Goal: Communication & Community: Ask a question

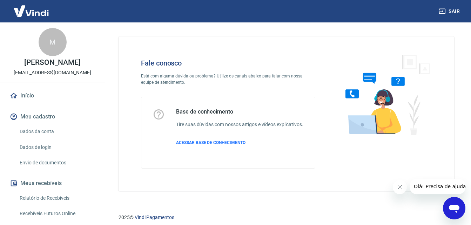
scroll to position [12, 0]
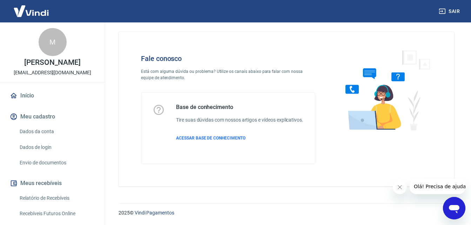
click at [448, 202] on icon "Abrir janela de mensagens" at bounding box center [453, 208] width 13 height 13
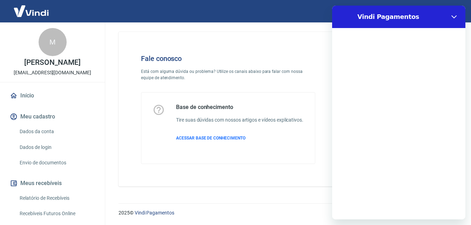
scroll to position [0, 0]
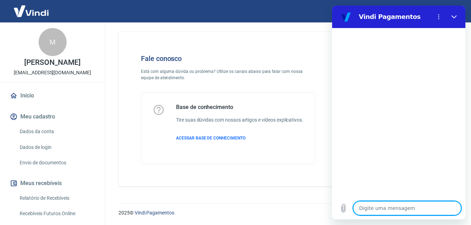
click at [411, 208] on textarea at bounding box center [407, 208] width 108 height 14
type textarea "A"
type textarea "x"
type textarea "AT"
type textarea "x"
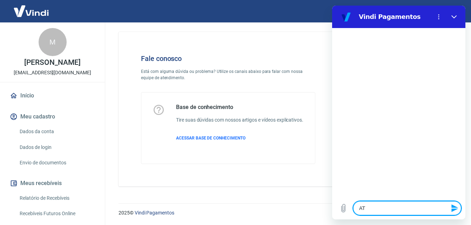
type textarea "ATE"
type textarea "x"
type textarea "ATEN"
type textarea "x"
type textarea "ATEND"
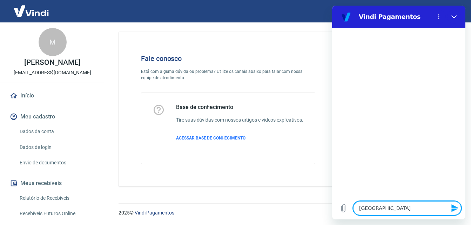
type textarea "x"
type textarea "ATENDE"
type textarea "x"
type textarea "ATENDEN"
type textarea "x"
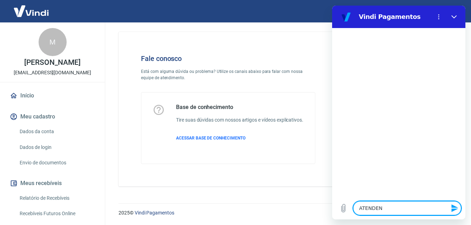
type textarea "ATENDENT"
type textarea "x"
type textarea "ATENDENTE"
type textarea "x"
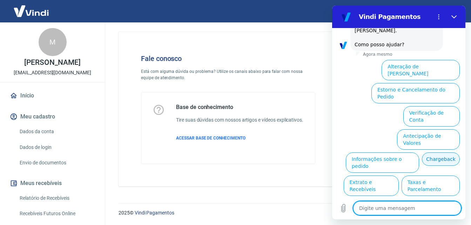
click at [421, 152] on button "Chargeback" at bounding box center [440, 158] width 38 height 13
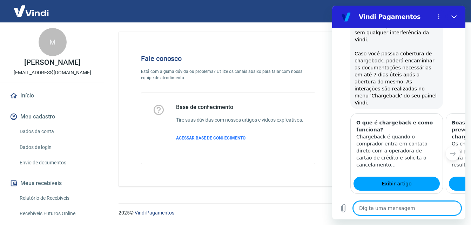
scroll to position [257, 0]
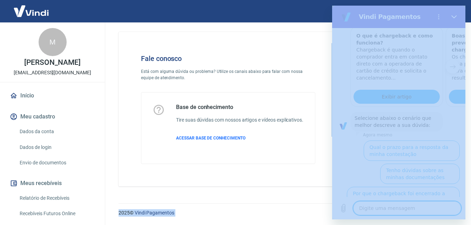
drag, startPoint x: 796, startPoint y: 166, endPoint x: 464, endPoint y: 162, distance: 332.2
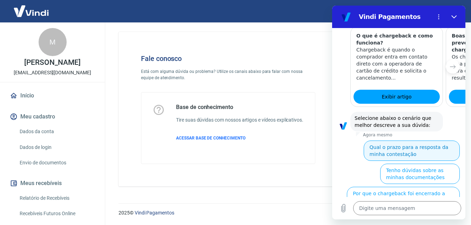
click at [428, 140] on button "Qual o prazo para a resposta da minha contestação" at bounding box center [411, 150] width 96 height 20
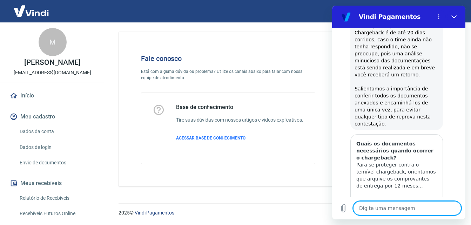
scroll to position [505, 0]
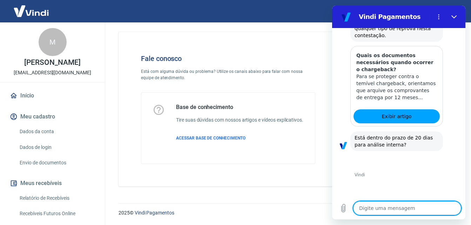
scroll to position [593, 0]
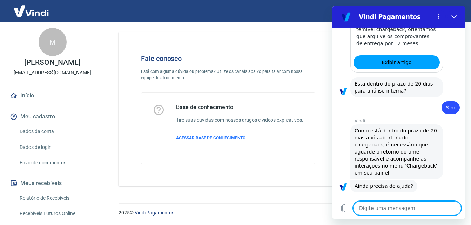
scroll to position [776, 0]
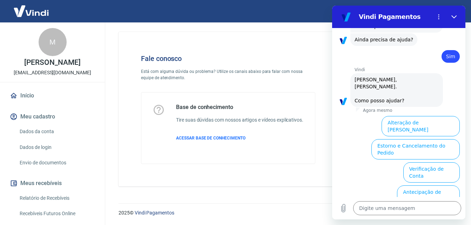
click at [421, 208] on button "Chargeback" at bounding box center [440, 214] width 38 height 13
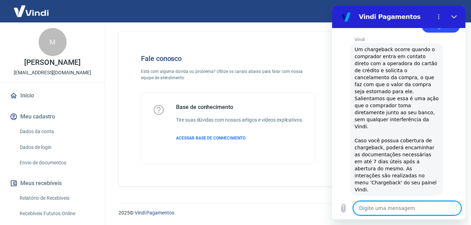
type textarea "x"
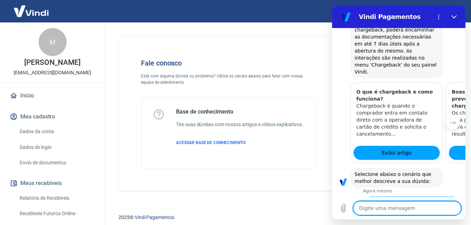
scroll to position [12, 0]
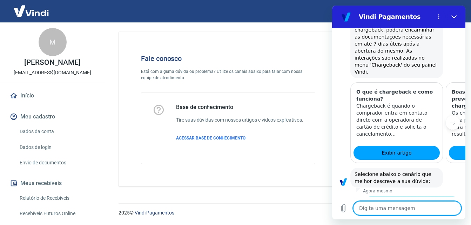
click at [428, 213] on textarea at bounding box center [407, 208] width 108 height 14
type textarea "F"
type textarea "x"
type textarea "FL"
type textarea "x"
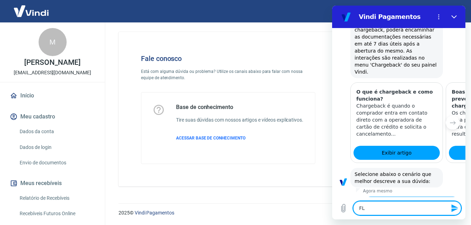
type textarea "F"
type textarea "x"
type textarea "f"
type textarea "x"
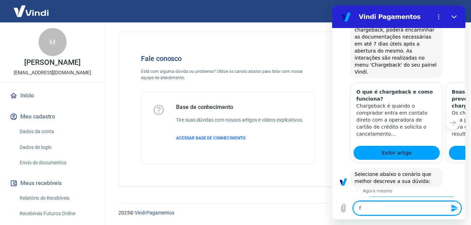
type textarea "fl"
type textarea "x"
type textarea "f"
type textarea "x"
type textarea "fa"
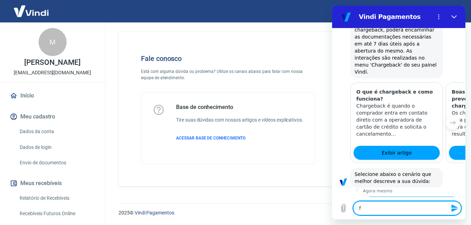
type textarea "x"
type textarea "fal"
type textarea "x"
type textarea "fala"
type textarea "x"
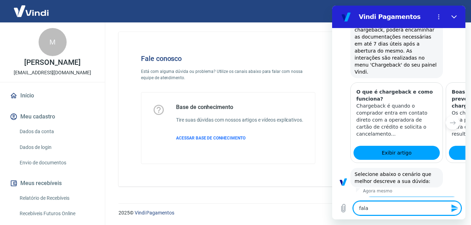
type textarea "falar"
type textarea "x"
type textarea "falar"
type textarea "x"
type textarea "falar c"
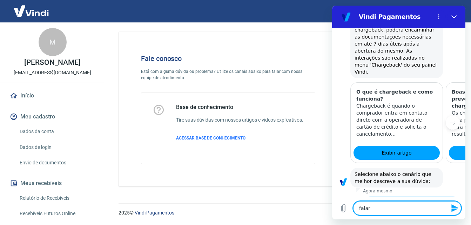
type textarea "x"
type textarea "falar co"
type textarea "x"
type textarea "falar com"
type textarea "x"
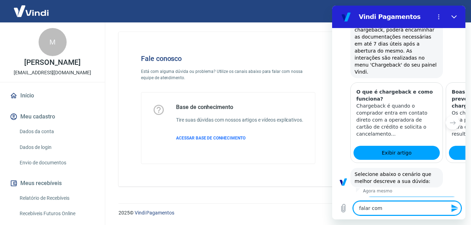
type textarea "falar com"
type textarea "x"
type textarea "falar com a"
type textarea "x"
type textarea "falar com at"
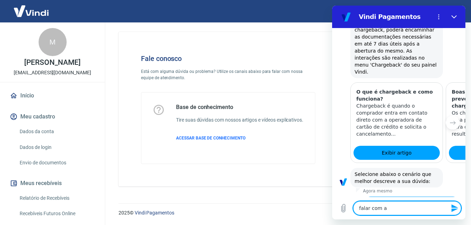
type textarea "x"
type textarea "falar com ate"
type textarea "x"
type textarea "falar com aten"
type textarea "x"
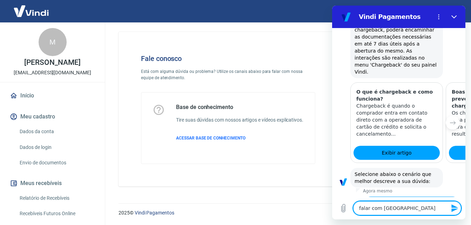
type textarea "falar com atend"
type textarea "x"
type textarea "falar com atende"
type textarea "x"
type textarea "falar com atenden"
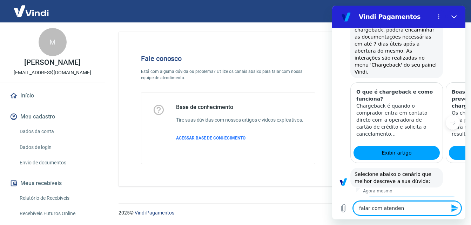
type textarea "x"
type textarea "falar com atendent"
type textarea "x"
type textarea "falar com atendente"
type textarea "x"
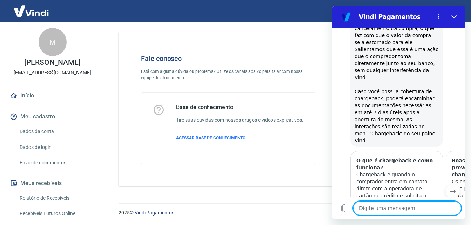
type textarea "x"
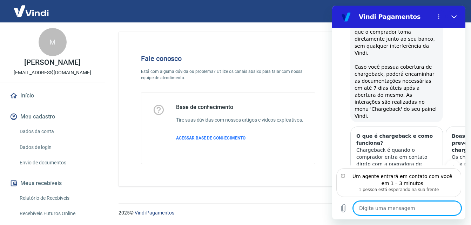
scroll to position [972, 0]
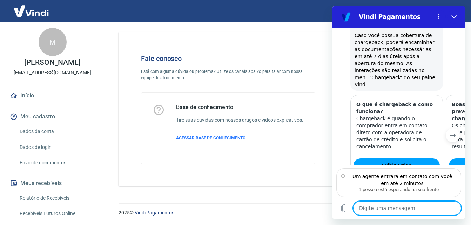
click at [408, 208] on textarea at bounding box center [407, 208] width 108 height 14
type textarea "o"
type textarea "x"
type textarea "oi"
type textarea "x"
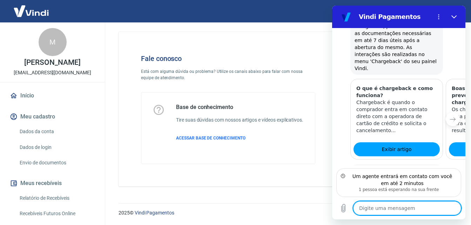
type textarea "x"
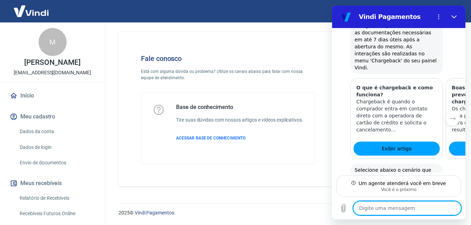
scroll to position [982, 0]
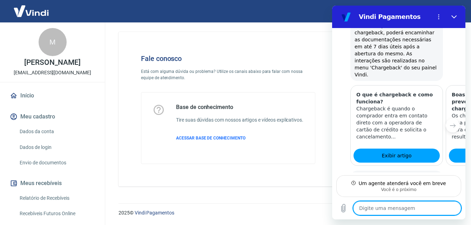
click at [393, 208] on textarea at bounding box center [407, 208] width 108 height 14
type textarea "O"
type textarea "x"
type textarea "OI"
type textarea "x"
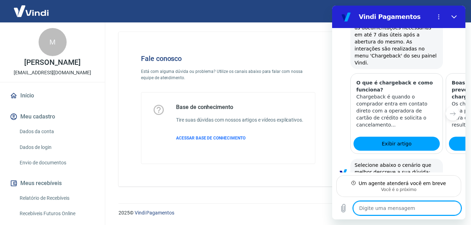
scroll to position [995, 0]
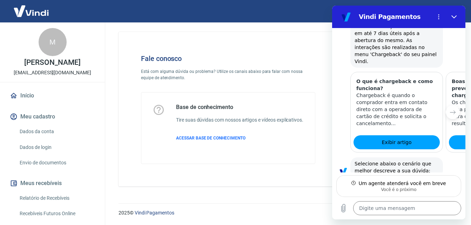
type textarea "x"
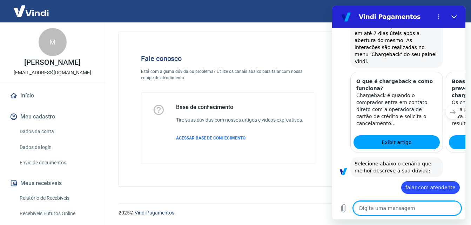
scroll to position [1022, 0]
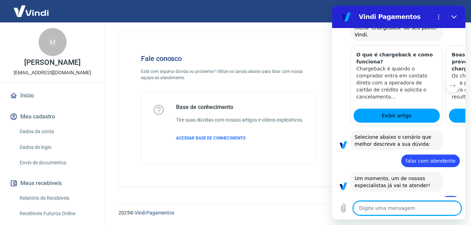
click at [389, 204] on textarea at bounding box center [407, 208] width 108 height 14
type textarea "M"
type textarea "x"
type textarea "MA"
type textarea "x"
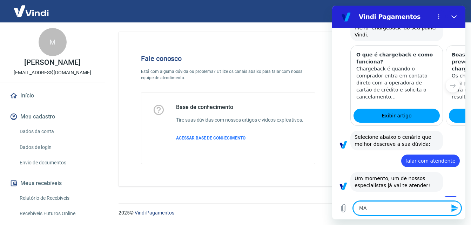
type textarea "MAR"
type textarea "x"
type textarea "MART"
type textarea "x"
type textarea "MARTA"
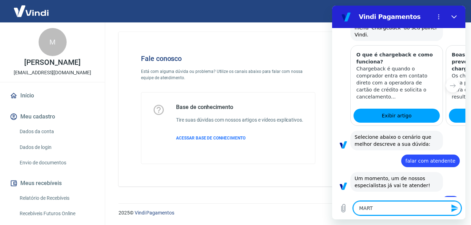
type textarea "x"
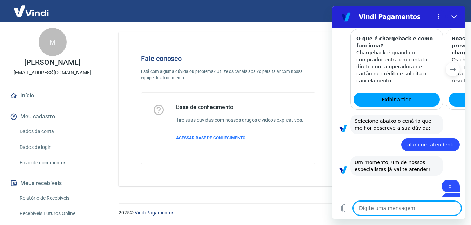
type textarea "x"
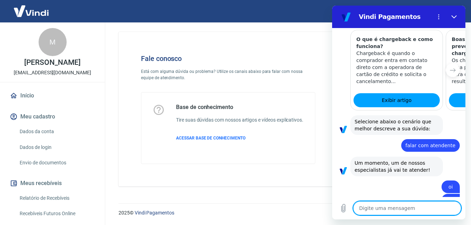
scroll to position [1039, 0]
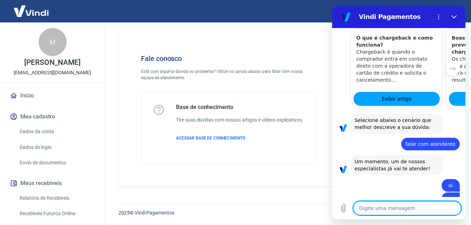
type textarea "C"
type textarea "x"
type textarea "CO"
type textarea "x"
type textarea "C"
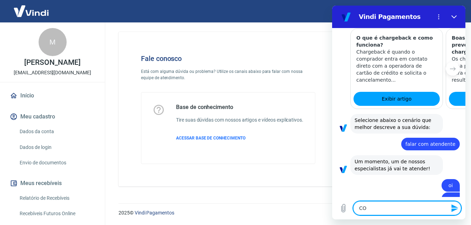
type textarea "x"
type textarea "c"
type textarea "x"
type textarea "co"
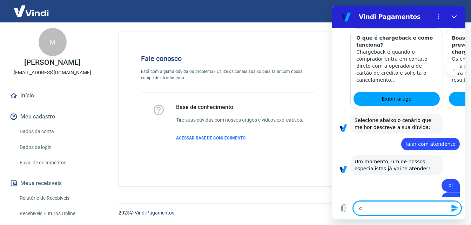
type textarea "x"
type textarea "com"
type textarea "x"
type textarea "como"
type textarea "x"
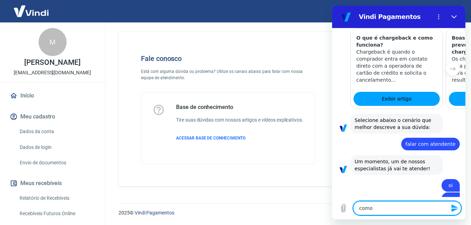
type textarea "como"
type textarea "x"
type textarea "como e"
type textarea "x"
type textarea "como es"
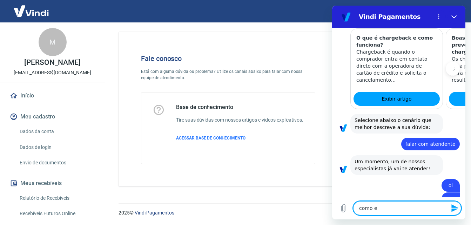
type textarea "x"
type textarea "como est"
type textarea "x"
type textarea "como esta"
type textarea "x"
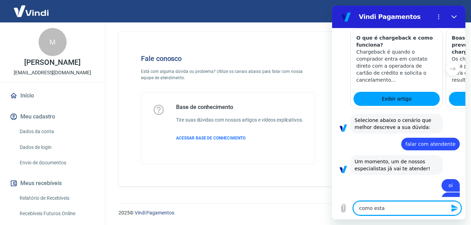
type textarea "como estas"
type textarea "x"
type textarea "como estas?"
type textarea "x"
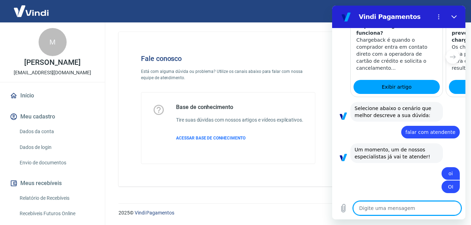
scroll to position [1052, 0]
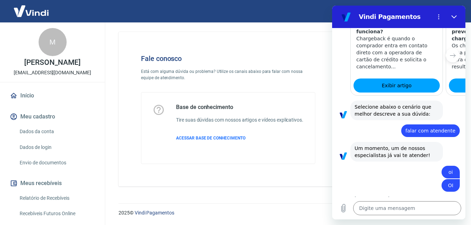
type textarea "x"
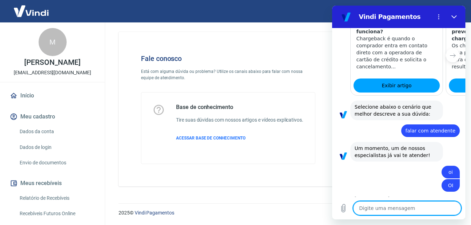
scroll to position [1075, 0]
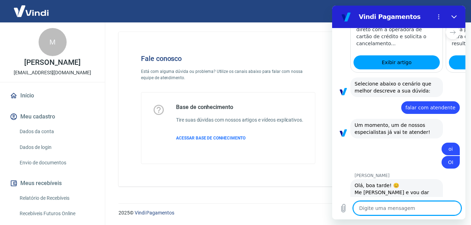
click at [380, 208] on textarea at bounding box center [407, 208] width 108 height 14
type textarea "e"
type textarea "x"
type textarea "es"
type textarea "x"
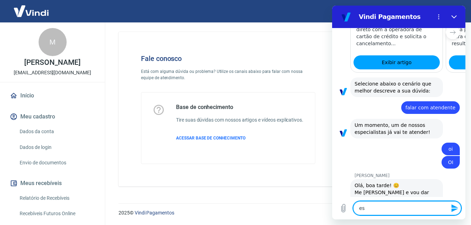
type textarea "est"
type textarea "x"
type textarea "esto"
type textarea "x"
type textarea "estou"
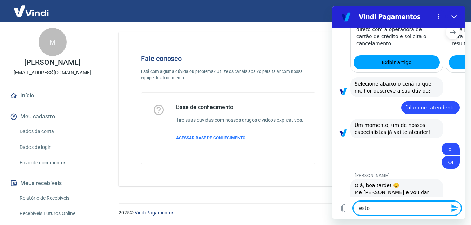
type textarea "x"
type textarea "estou"
type textarea "x"
type textarea "estou c"
type textarea "x"
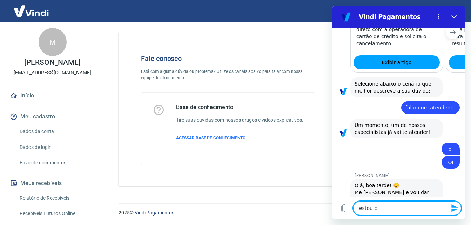
type textarea "estou co"
type textarea "x"
type textarea "estou com"
type textarea "x"
type textarea "estou com"
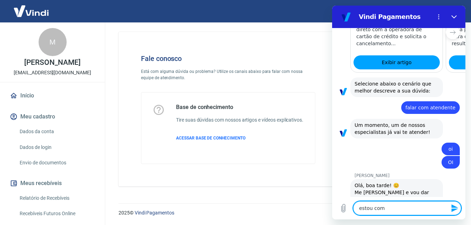
type textarea "x"
paste textarea "Pedro Henrique Teles de Menezes"
type textarea "estou com Pedro Henrique Teles de Menezes"
type textarea "x"
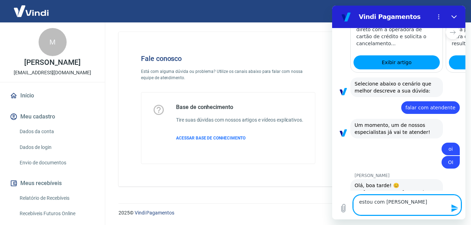
drag, startPoint x: 383, startPoint y: 201, endPoint x: 430, endPoint y: 222, distance: 52.0
click at [430, 219] on html "Vindi Pagamentos 12:59 diz: ATENDENTE Enviado · 12:59 Vindi Vindi diz: Olá, Mar…" at bounding box center [398, 113] width 133 height 214
type textarea "estou com"
type textarea "x"
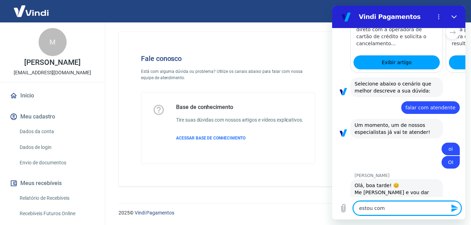
type textarea "estou com c"
type textarea "x"
type textarea "estou com ch"
type textarea "x"
type textarea "estou com cha"
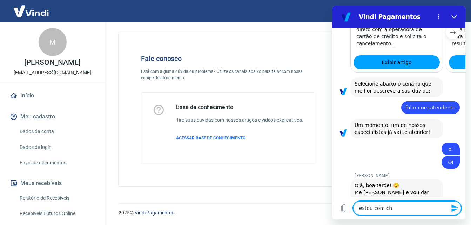
type textarea "x"
type textarea "estou com char"
type textarea "x"
type textarea "estou com charg"
type textarea "x"
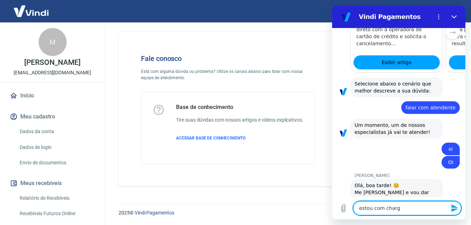
type textarea "estou com charge"
type textarea "x"
type textarea "estou com chargeb"
type textarea "x"
type textarea "estou com chargeba"
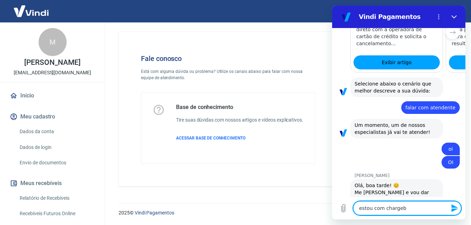
type textarea "x"
type textarea "estou com chargebac"
type textarea "x"
type textarea "estou com chargeback"
type textarea "x"
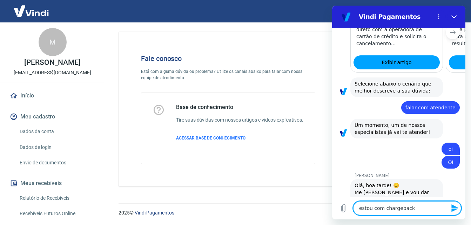
type textarea "estou com chargeback"
type textarea "x"
type textarea "estou com chargeback n"
type textarea "x"
type textarea "estou com chargeback"
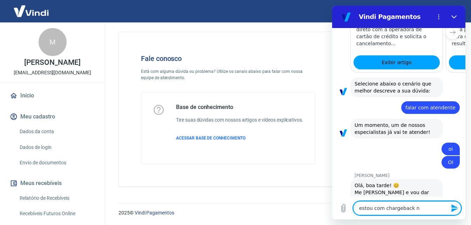
type textarea "x"
type textarea "estou com chargeback"
type textarea "x"
type textarea "estou com chargeback"
type textarea "x"
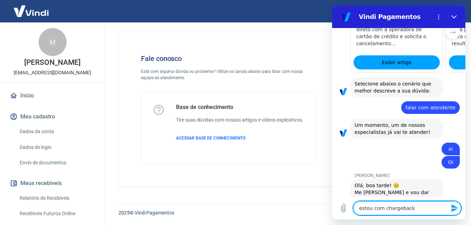
type textarea "estou com chargeback P"
type textarea "x"
type textarea "estou com chargeback PE"
type textarea "x"
type textarea "estou com chargeback PED"
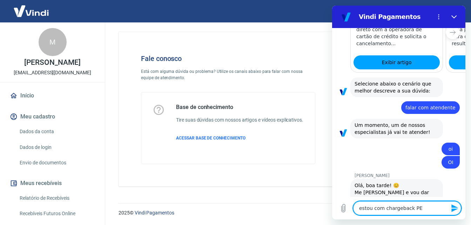
type textarea "x"
type textarea "estou com chargeback PEDI"
type textarea "x"
type textarea "estou com chargeback PEDID"
type textarea "x"
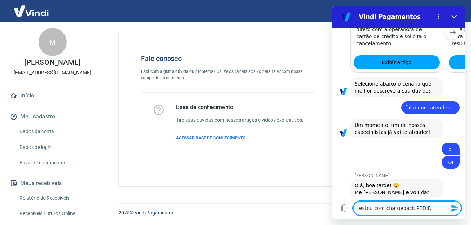
type textarea "estou com chargeback PEDIDO"
type textarea "x"
type textarea "estou com chargeback PEDIDO1"
type textarea "x"
type textarea "estou com chargeback PEDIDO13"
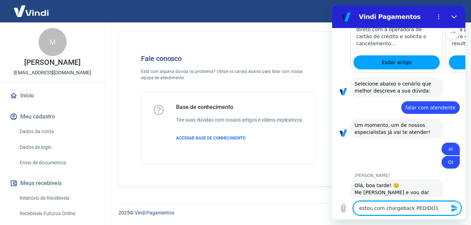
type textarea "x"
type textarea "estou com chargeback PEDIDO137"
type textarea "x"
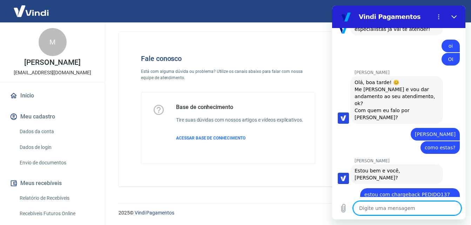
scroll to position [1180, 0]
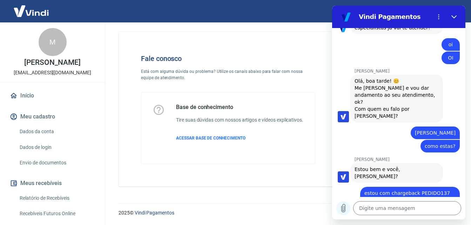
click at [345, 204] on icon "Carregar arquivo" at bounding box center [343, 208] width 8 height 8
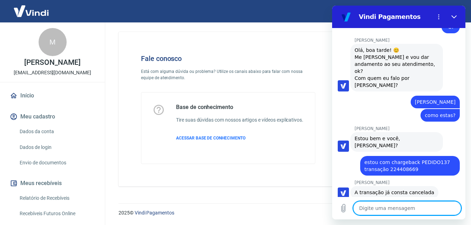
scroll to position [1175, 0]
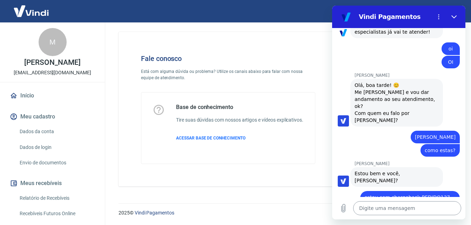
click at [378, 208] on textarea at bounding box center [407, 208] width 108 height 14
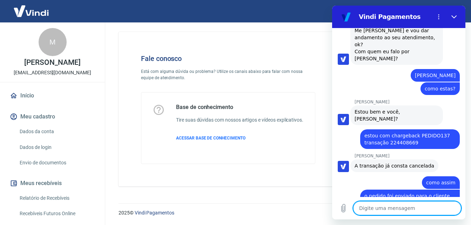
scroll to position [1224, 0]
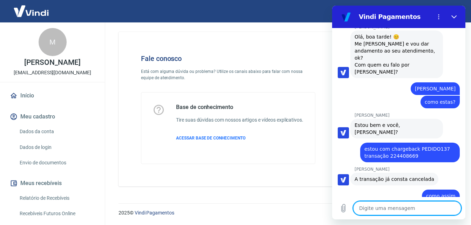
click at [384, 210] on textarea at bounding box center [407, 208] width 108 height 14
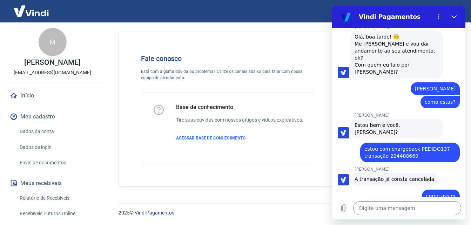
scroll to position [1254, 0]
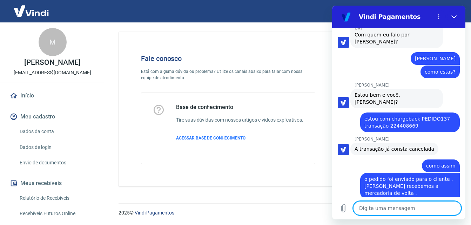
click at [387, 210] on textarea at bounding box center [407, 208] width 108 height 14
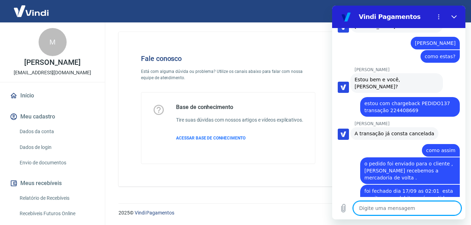
scroll to position [1271, 0]
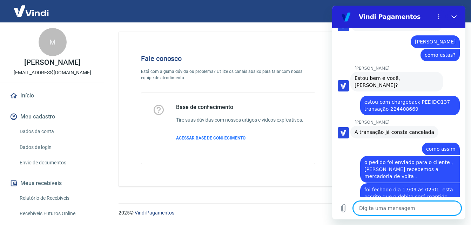
click at [403, 206] on textarea at bounding box center [407, 208] width 108 height 14
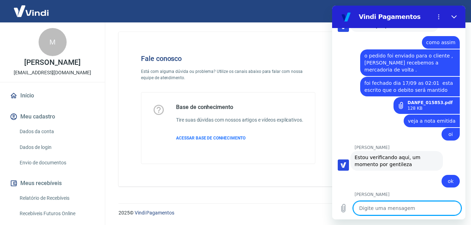
scroll to position [1379, 0]
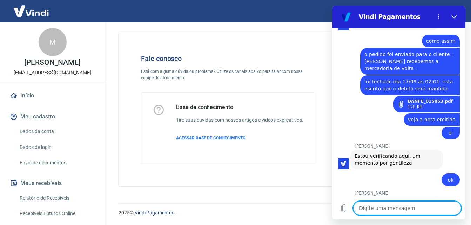
paste textarea "Pedro Henrique Teles de Menezes"
drag, startPoint x: 432, startPoint y: 209, endPoint x: 338, endPoint y: 206, distance: 93.6
click at [338, 206] on div "Digite uma mensagem Pedro Henrique Teles de Menezes x" at bounding box center [398, 208] width 133 height 22
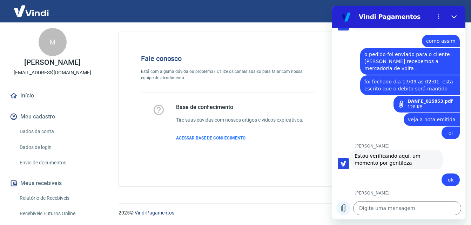
click at [341, 206] on icon "Carregar arquivo" at bounding box center [343, 208] width 8 height 8
click at [336, 201] on button "Carregar arquivo" at bounding box center [343, 208] width 14 height 14
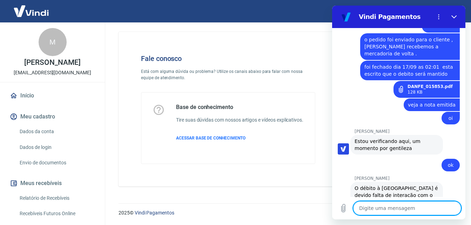
scroll to position [1395, 0]
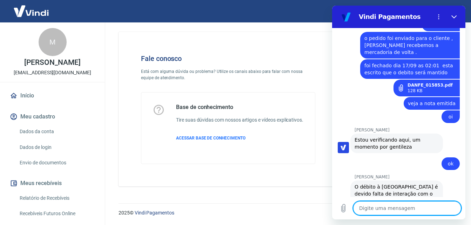
click at [389, 210] on textarea at bounding box center [407, 208] width 108 height 14
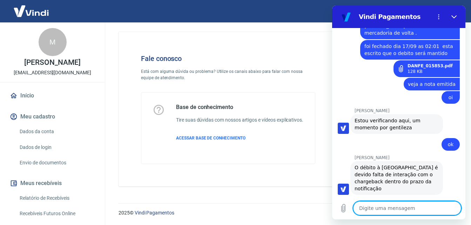
scroll to position [1457, 0]
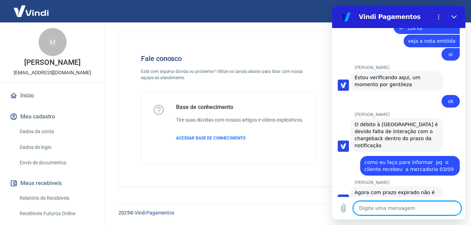
click at [387, 205] on textarea at bounding box center [407, 208] width 108 height 14
click at [378, 210] on textarea at bounding box center [407, 208] width 108 height 14
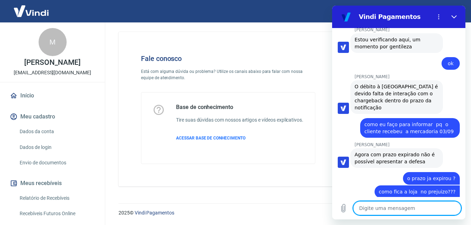
scroll to position [1536, 0]
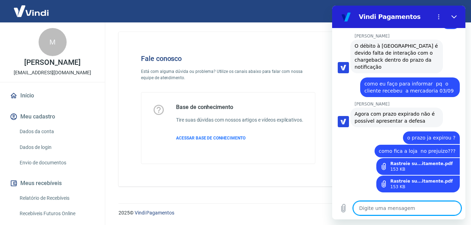
click at [429, 205] on textarea at bounding box center [407, 208] width 108 height 14
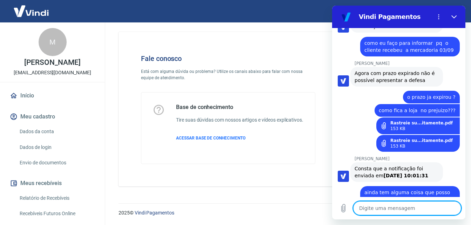
scroll to position [1576, 0]
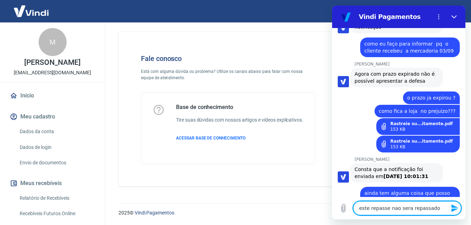
click at [370, 209] on textarea "este repasse nao sera repassado" at bounding box center [407, 208] width 108 height 14
drag, startPoint x: 428, startPoint y: 209, endPoint x: 352, endPoint y: 208, distance: 76.4
click at [352, 208] on div "Digite uma mensagem este repasse nao sera repassado x" at bounding box center [398, 208] width 133 height 22
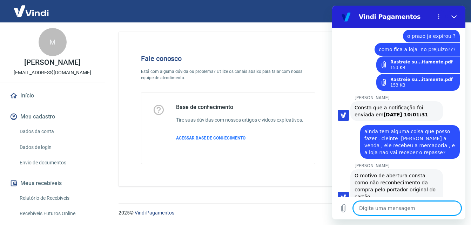
scroll to position [1681, 0]
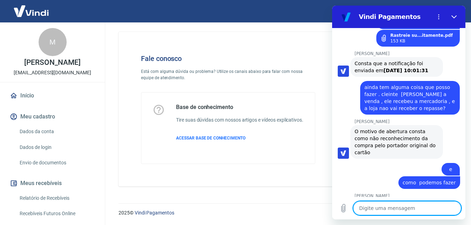
click at [382, 206] on textarea at bounding box center [407, 208] width 108 height 14
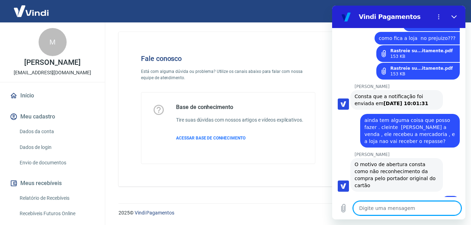
scroll to position [1718, 0]
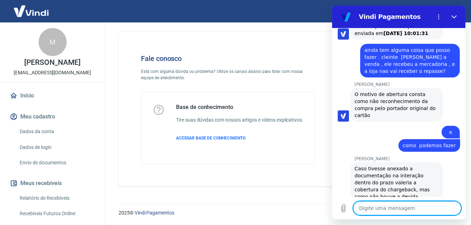
click at [374, 212] on textarea at bounding box center [407, 208] width 108 height 14
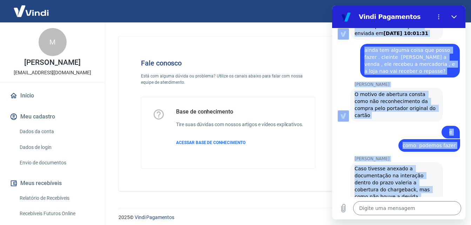
drag, startPoint x: 351, startPoint y: 68, endPoint x: 436, endPoint y: 218, distance: 171.8
click at [436, 218] on div "12:59 diz: ATENDENTE Enviado · 12:59 Vindi Vindi diz: Olá, Marta Simão da Silva…" at bounding box center [398, 123] width 133 height 191
drag, startPoint x: 436, startPoint y: 218, endPoint x: 414, endPoint y: 143, distance: 77.6
copy div "O débito à loja é devido falta de interação com o chargeback dentro do prazo da…"
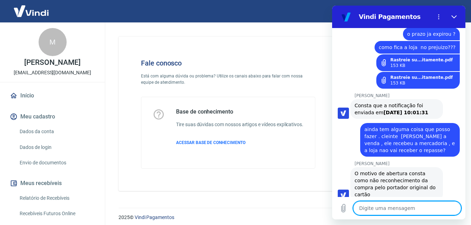
scroll to position [1604, 0]
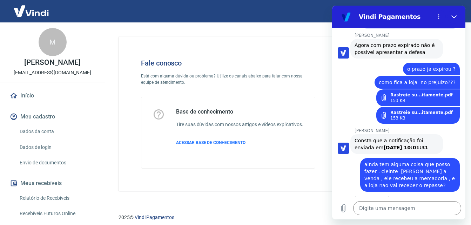
drag, startPoint x: 355, startPoint y: 96, endPoint x: 426, endPoint y: 111, distance: 72.8
click at [426, 205] on span "O motivo de abertura consta como não reconhecimento da compra pelo portador ori…" at bounding box center [396, 219] width 84 height 28
copy span "O motivo de abertura consta como não reconhecimento da compra pelo portador ori…"
click at [435, 202] on div "Andrezza Torres diz: O motivo de abertura consta como não reconhecimento da com…" at bounding box center [396, 219] width 92 height 34
click at [428, 205] on span "O motivo de abertura consta como não reconhecimento da compra pelo portador ori…" at bounding box center [396, 219] width 84 height 28
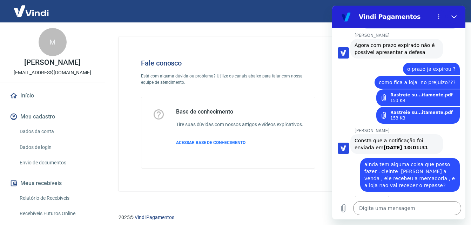
drag, startPoint x: 442, startPoint y: 108, endPoint x: 429, endPoint y: 111, distance: 12.9
click at [439, 201] on div "Andrezza Torres diz: O motivo de abertura consta como não reconhecimento da com…" at bounding box center [401, 218] width 128 height 34
drag, startPoint x: 422, startPoint y: 111, endPoint x: 353, endPoint y: 94, distance: 71.2
click at [353, 202] on div "Andrezza Torres diz: O motivo de abertura consta como não reconhecimento da com…" at bounding box center [396, 219] width 92 height 34
copy span "O motivo de abertura consta como não reconhecimento da compra pelo portador ori…"
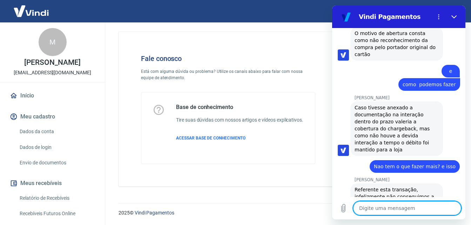
scroll to position [1817, 0]
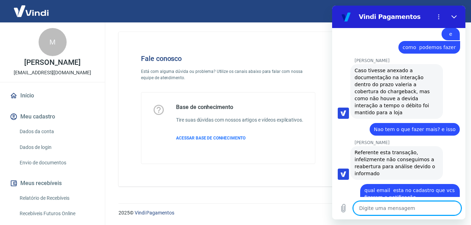
click at [378, 207] on textarea at bounding box center [407, 208] width 108 height 14
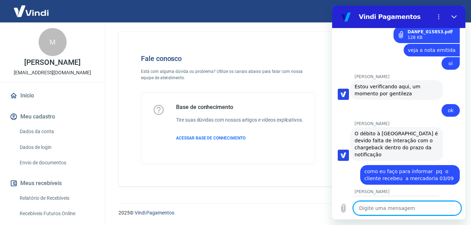
scroll to position [1378, 0]
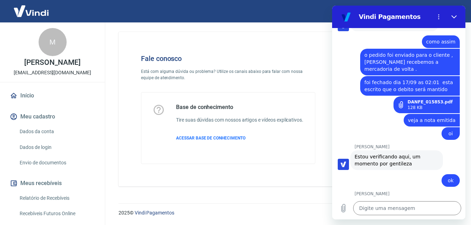
drag, startPoint x: 417, startPoint y: 166, endPoint x: 354, endPoint y: 157, distance: 63.7
copy span "Agora com prazo expirado não é possível apresentar a defesa"
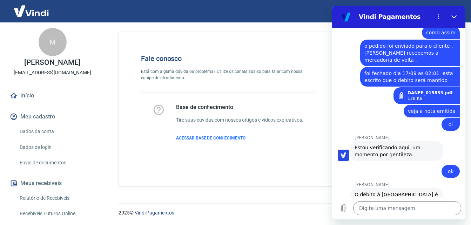
drag, startPoint x: 353, startPoint y: 150, endPoint x: 424, endPoint y: 159, distance: 71.4
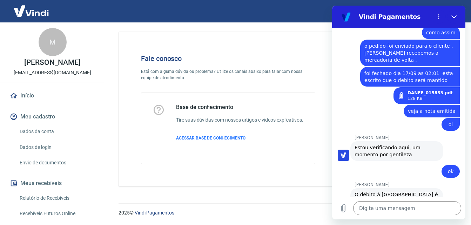
copy span "Agora com prazo expirado não é possível apresentar a defesa"
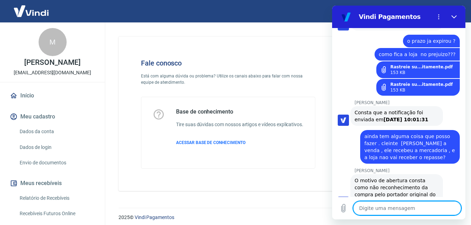
scroll to position [1702, 0]
